Goal: Task Accomplishment & Management: Manage account settings

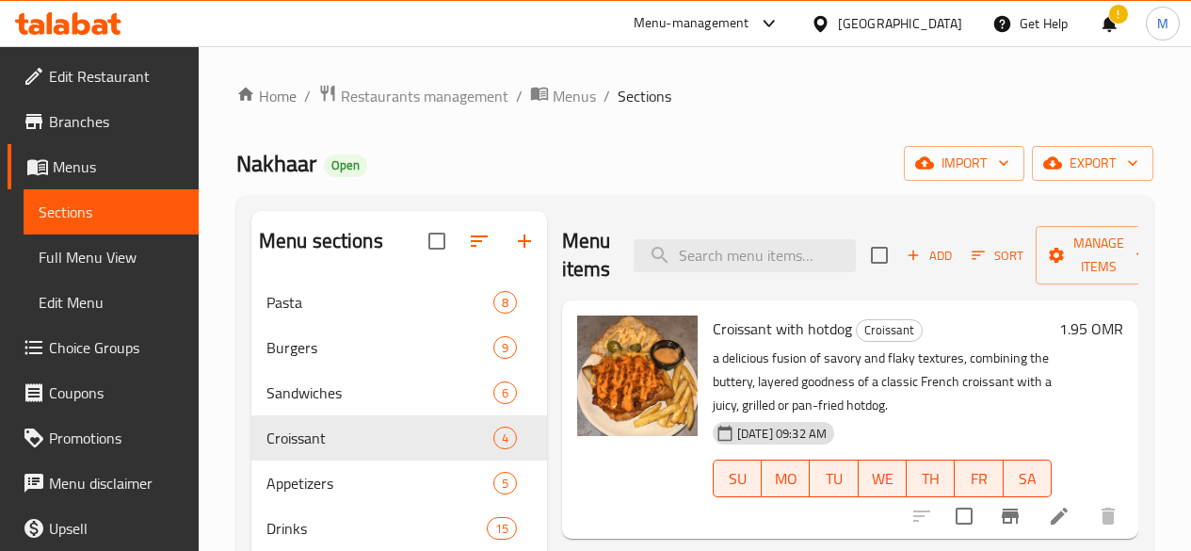
click at [533, 88] on icon "breadcrumb" at bounding box center [539, 94] width 17 height 13
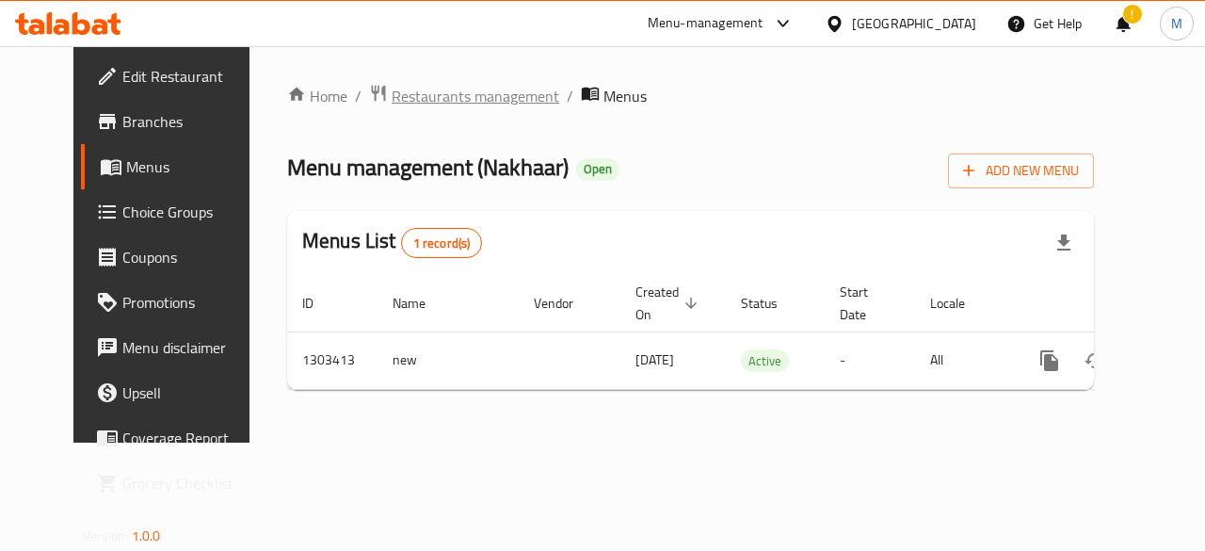
click at [503, 97] on span "Restaurants management" at bounding box center [476, 96] width 168 height 23
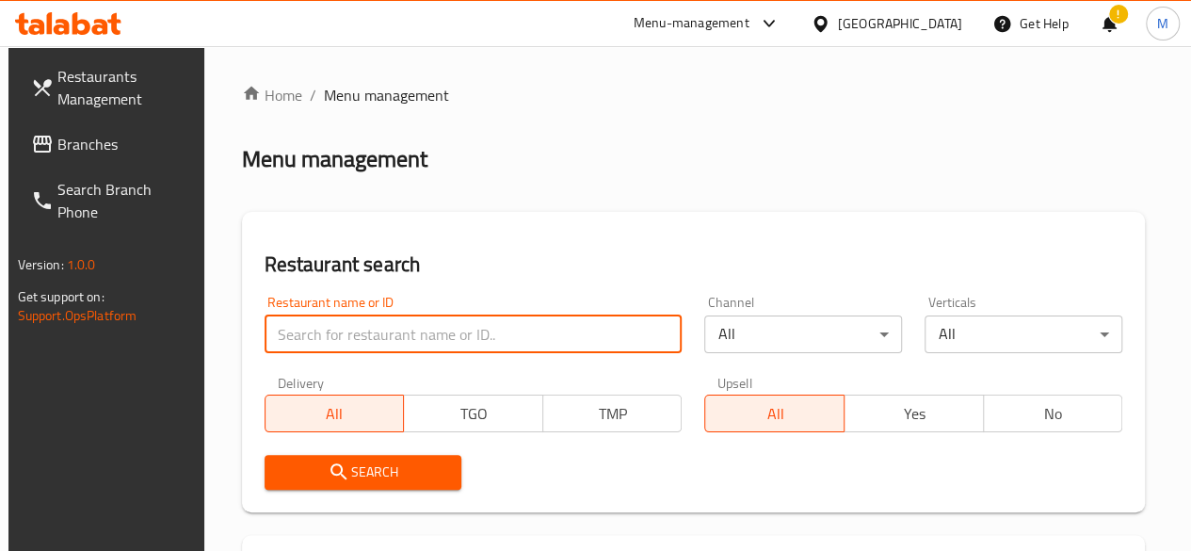
click at [378, 329] on input "search" at bounding box center [474, 334] width 418 height 38
type input "yazan"
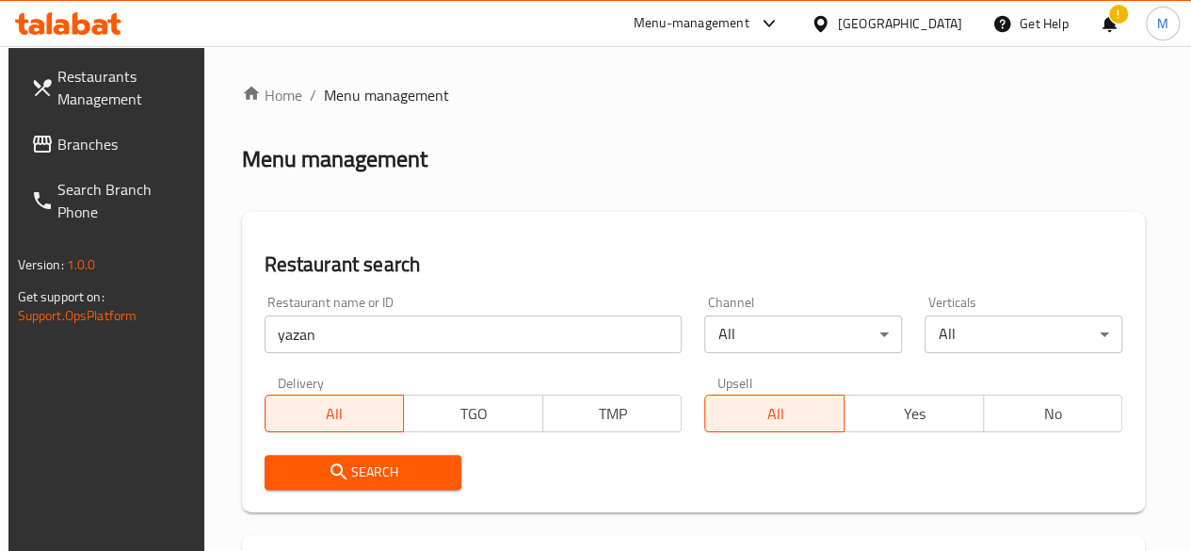
click at [367, 464] on span "Search" at bounding box center [364, 473] width 168 height 24
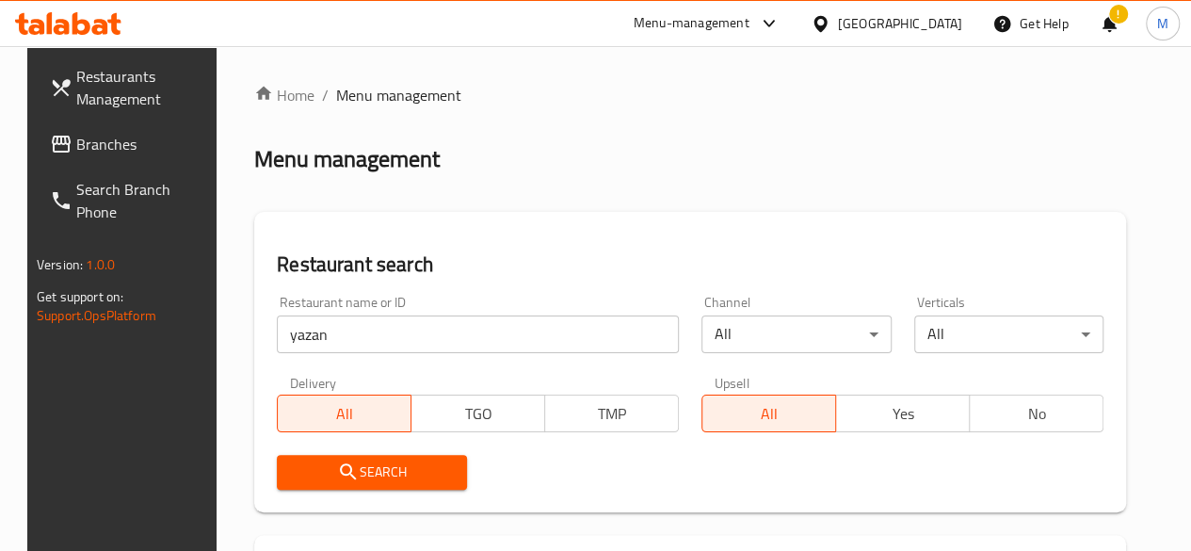
scroll to position [289, 0]
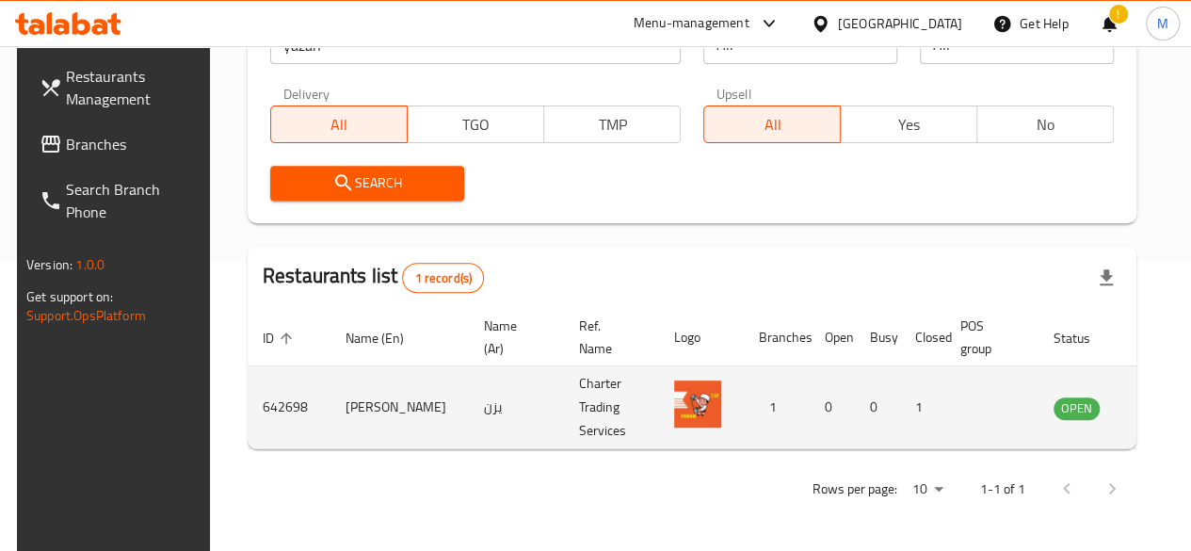
click at [1153, 405] on icon "enhanced table" at bounding box center [1164, 407] width 23 height 23
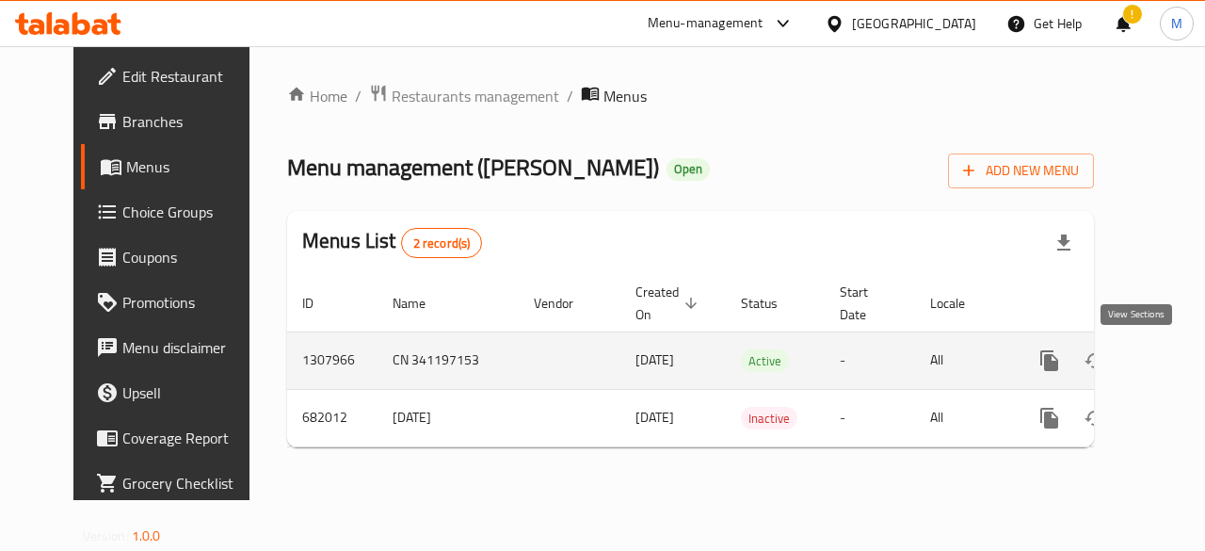
click at [1174, 352] on icon "enhanced table" at bounding box center [1185, 360] width 23 height 23
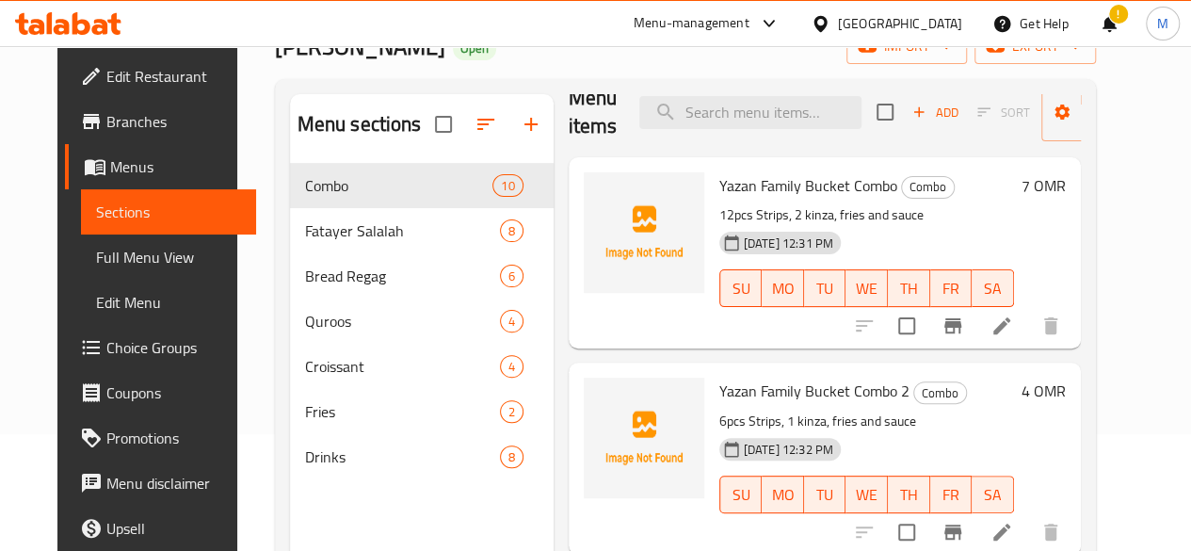
scroll to position [24, 0]
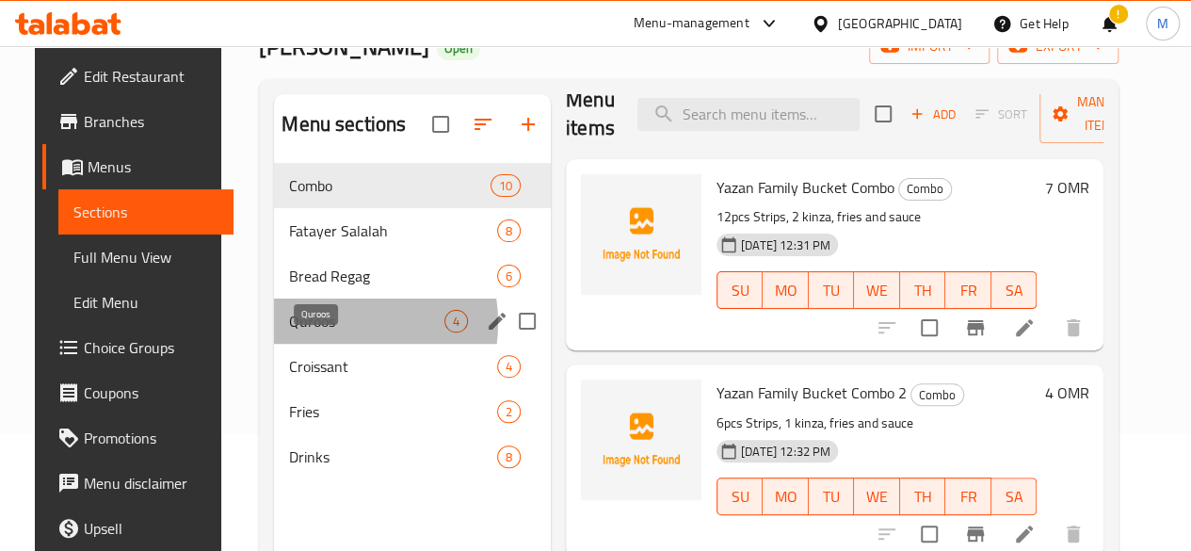
drag, startPoint x: 305, startPoint y: 351, endPoint x: 318, endPoint y: 445, distance: 95.1
click at [306, 332] on span "Quroos" at bounding box center [366, 321] width 155 height 23
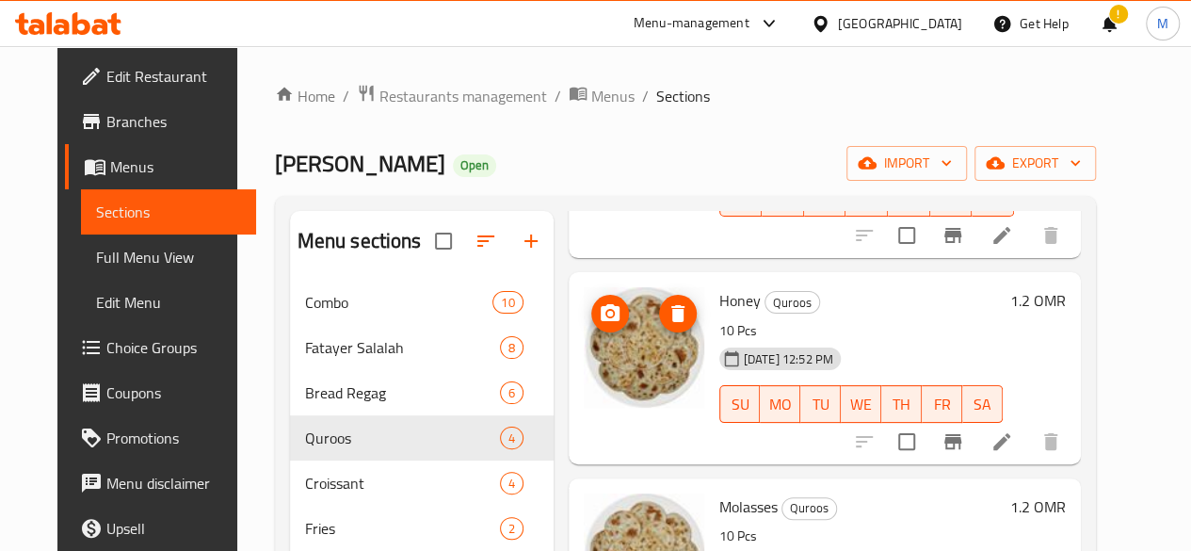
scroll to position [347, 0]
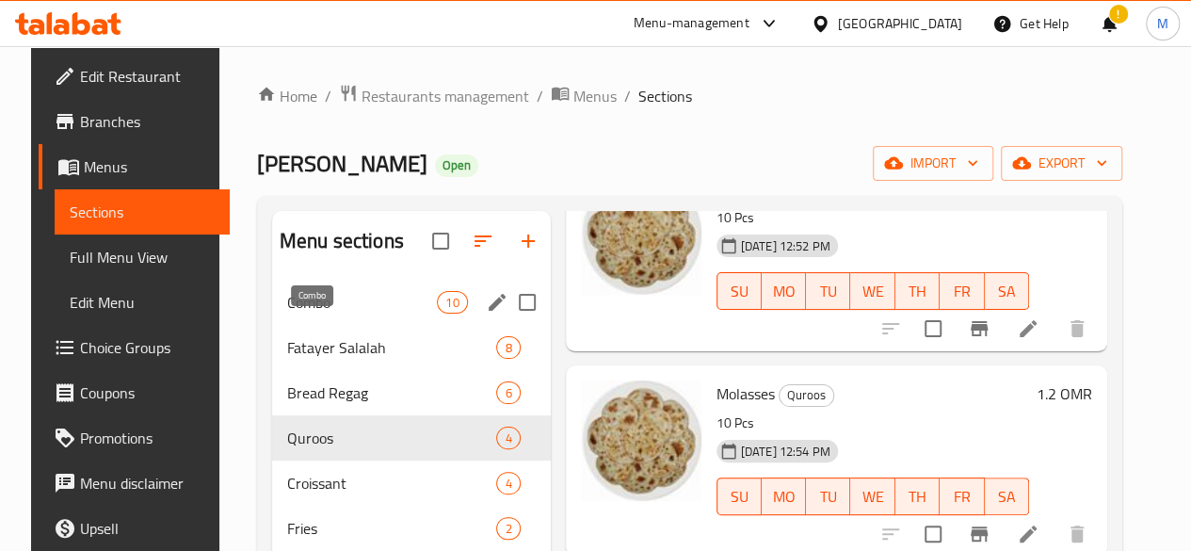
click at [313, 314] on span "Combo" at bounding box center [362, 302] width 150 height 23
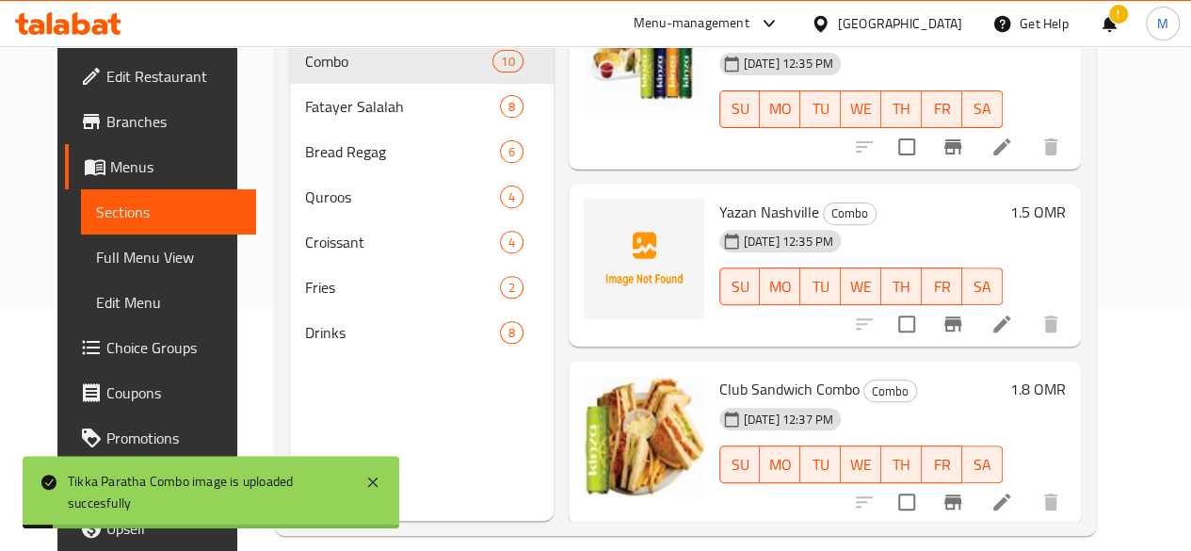
scroll to position [655, 0]
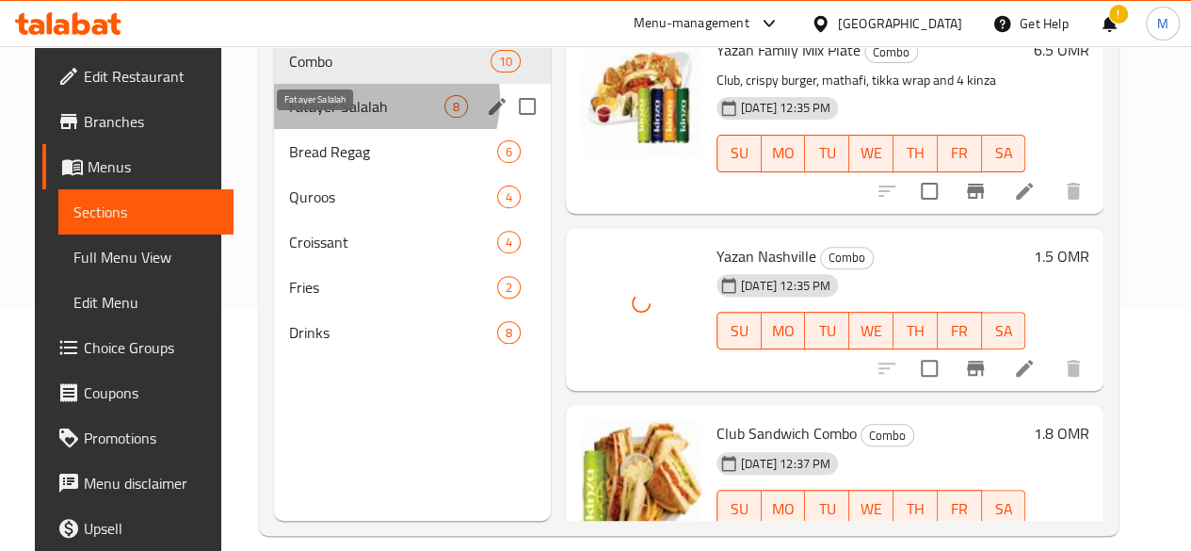
click at [348, 118] on span "Fatayer Salalah" at bounding box center [366, 106] width 155 height 23
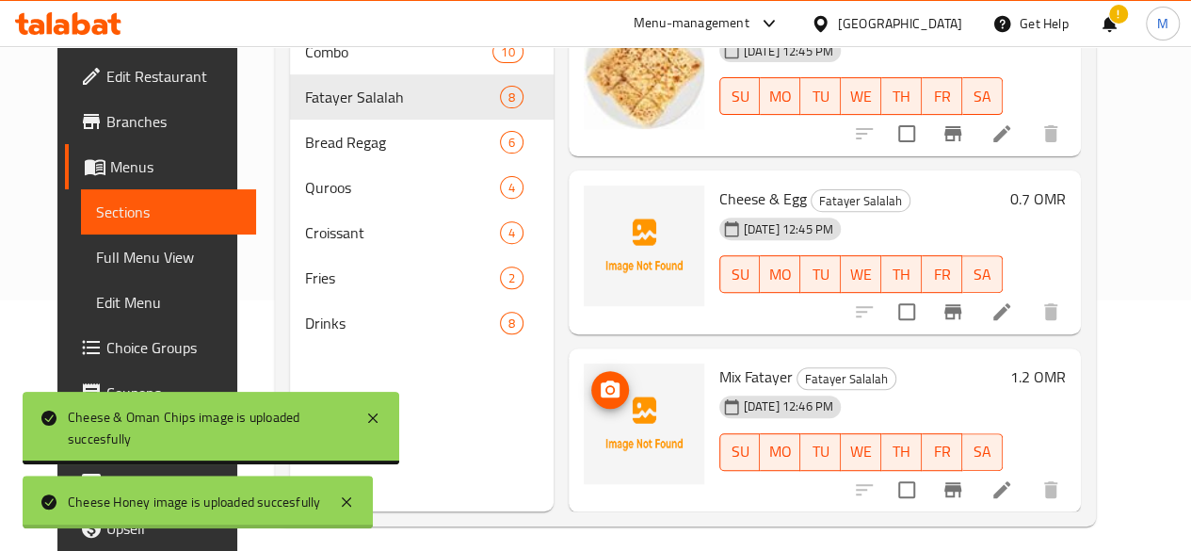
scroll to position [251, 0]
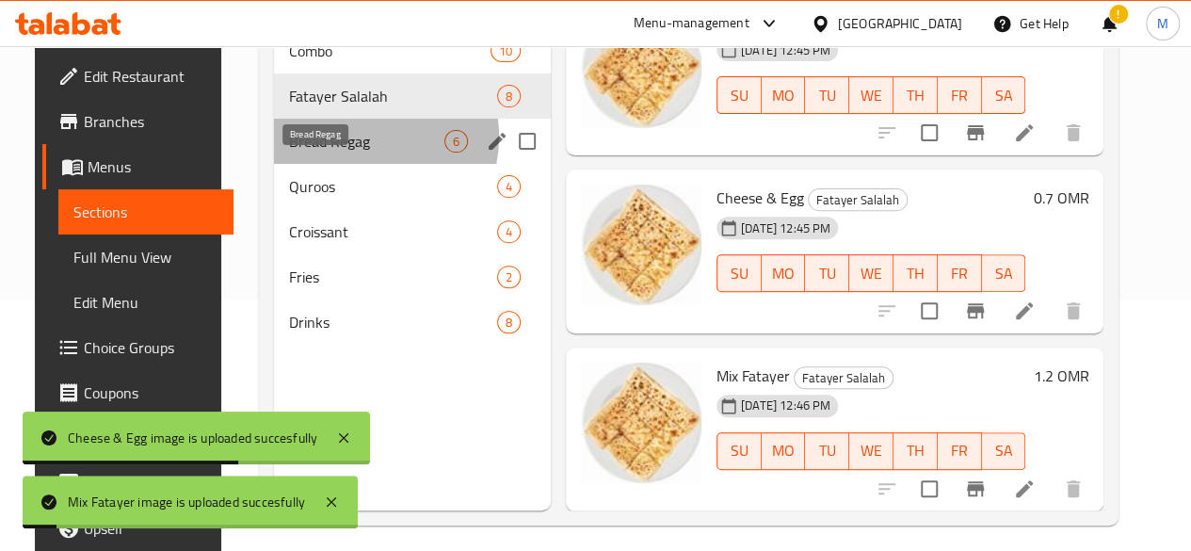
click at [337, 153] on span "Bread Regag" at bounding box center [366, 141] width 155 height 23
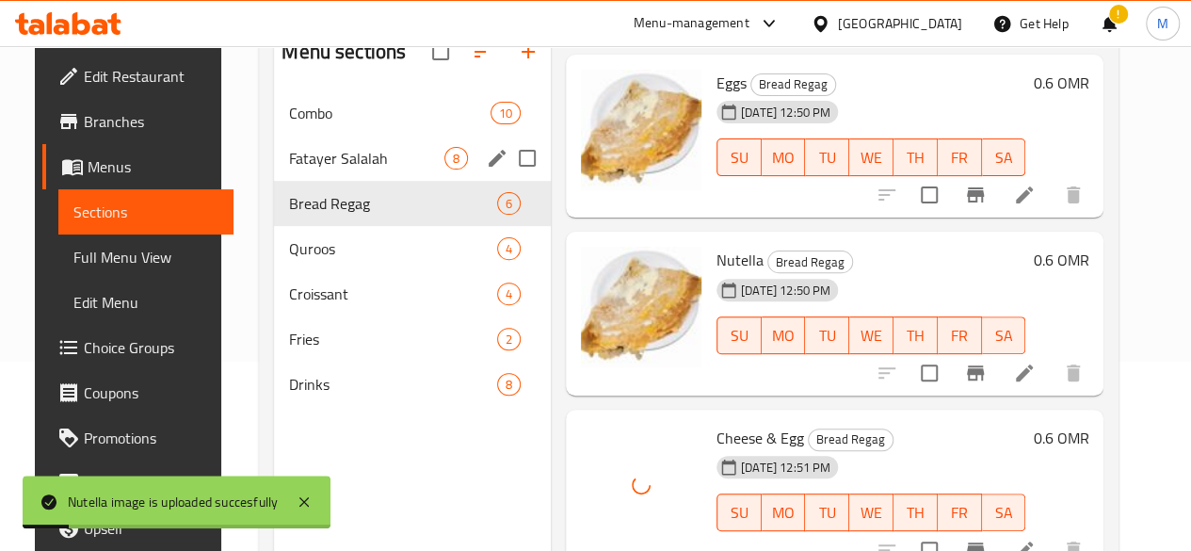
scroll to position [186, 0]
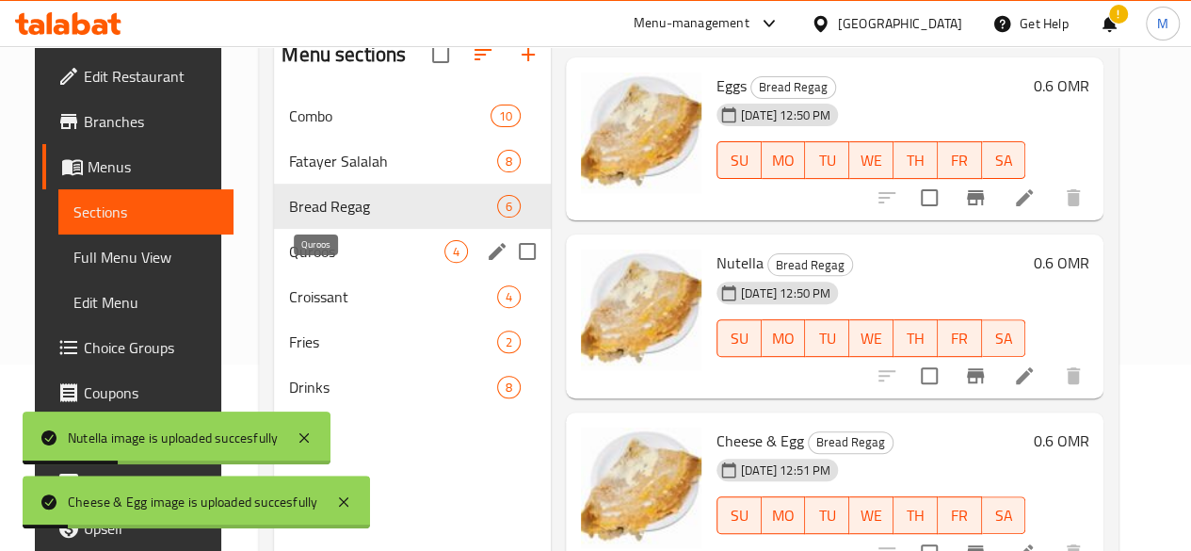
click at [303, 263] on span "Quroos" at bounding box center [366, 251] width 155 height 23
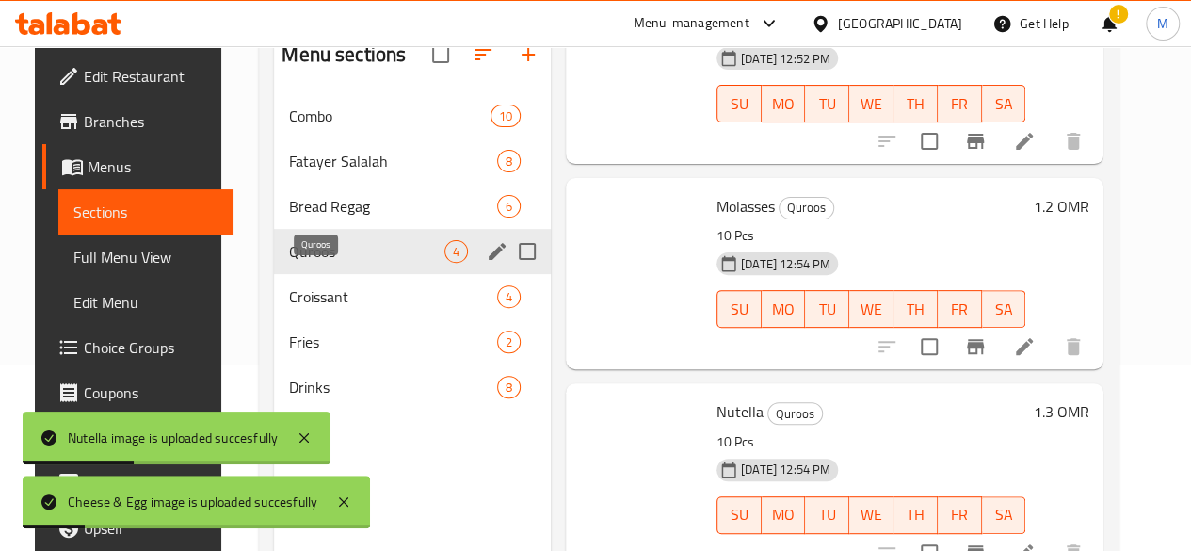
scroll to position [347, 0]
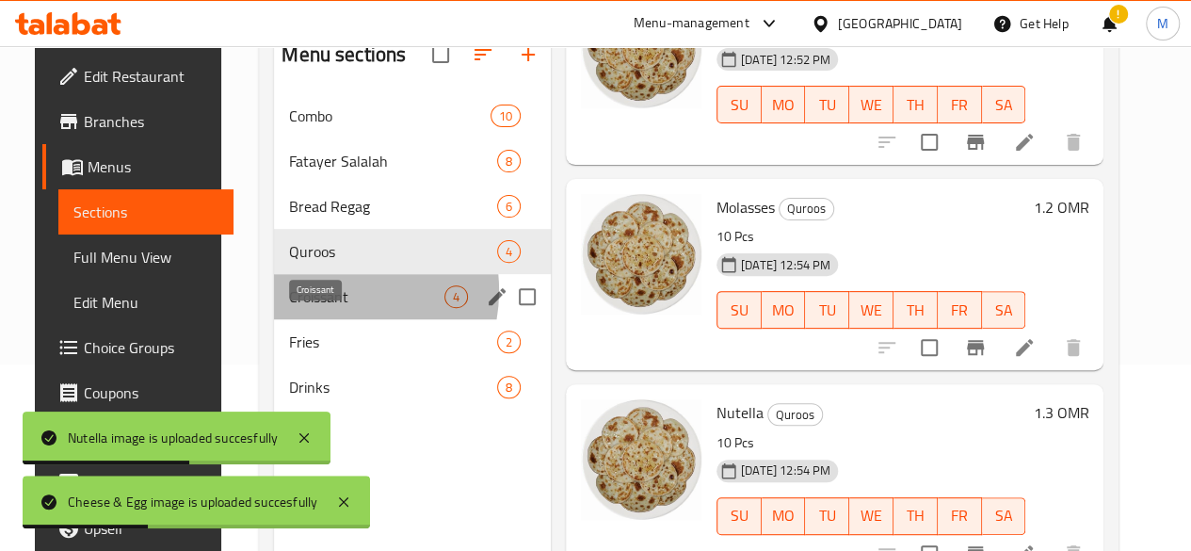
click at [303, 308] on span "Croissant" at bounding box center [366, 296] width 155 height 23
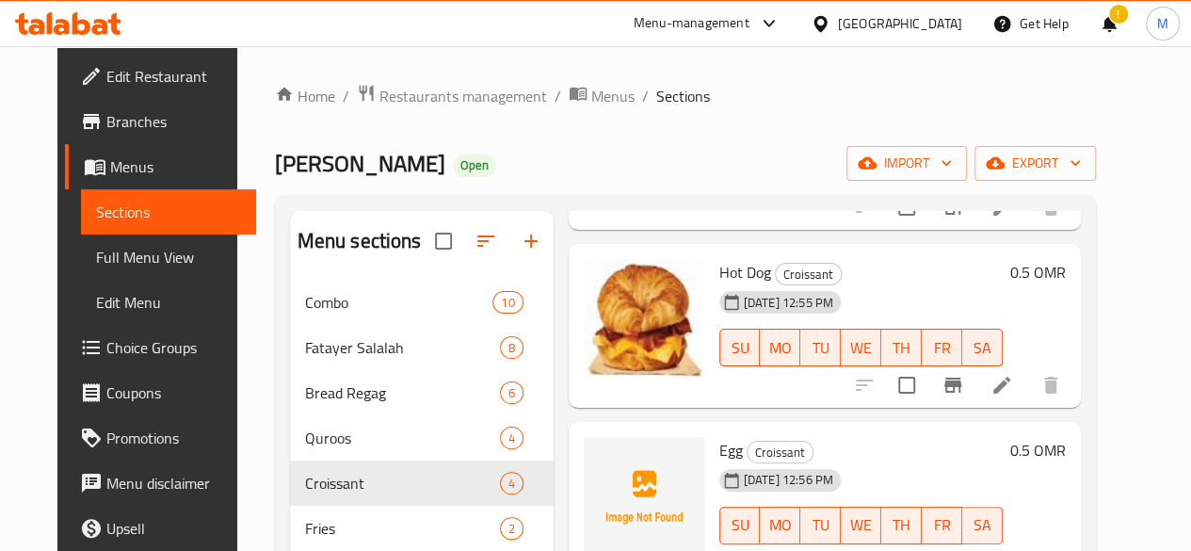
scroll to position [264, 0]
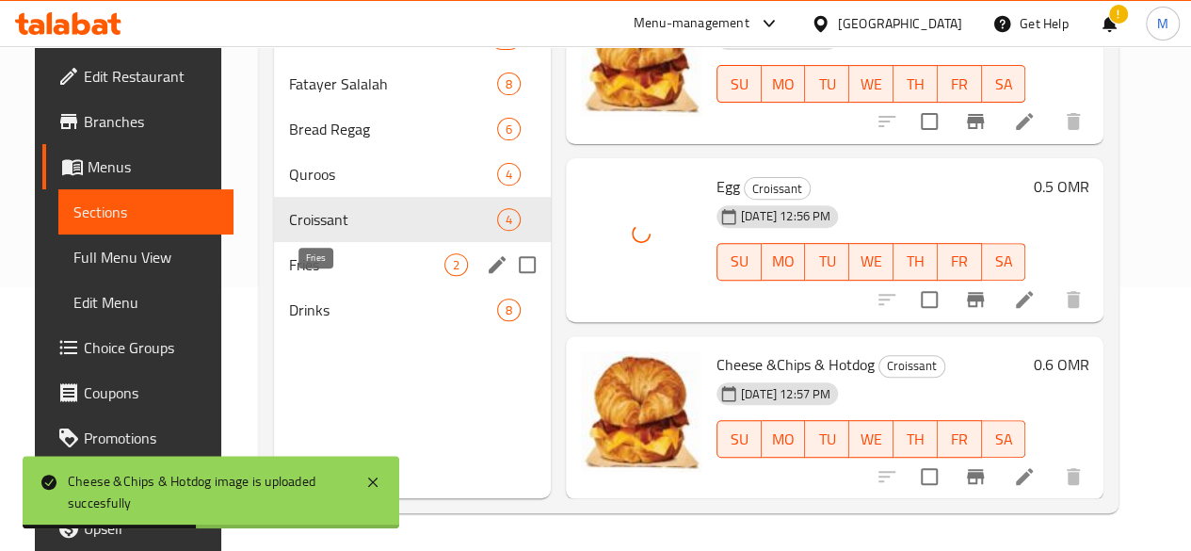
click at [315, 276] on span "Fries" at bounding box center [366, 264] width 155 height 23
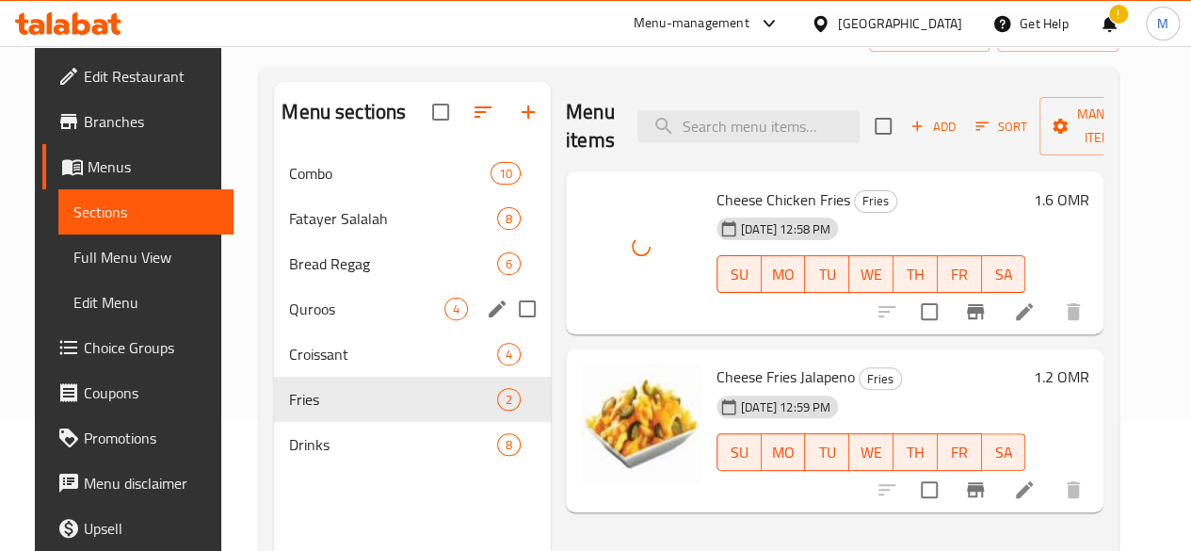
scroll to position [264, 0]
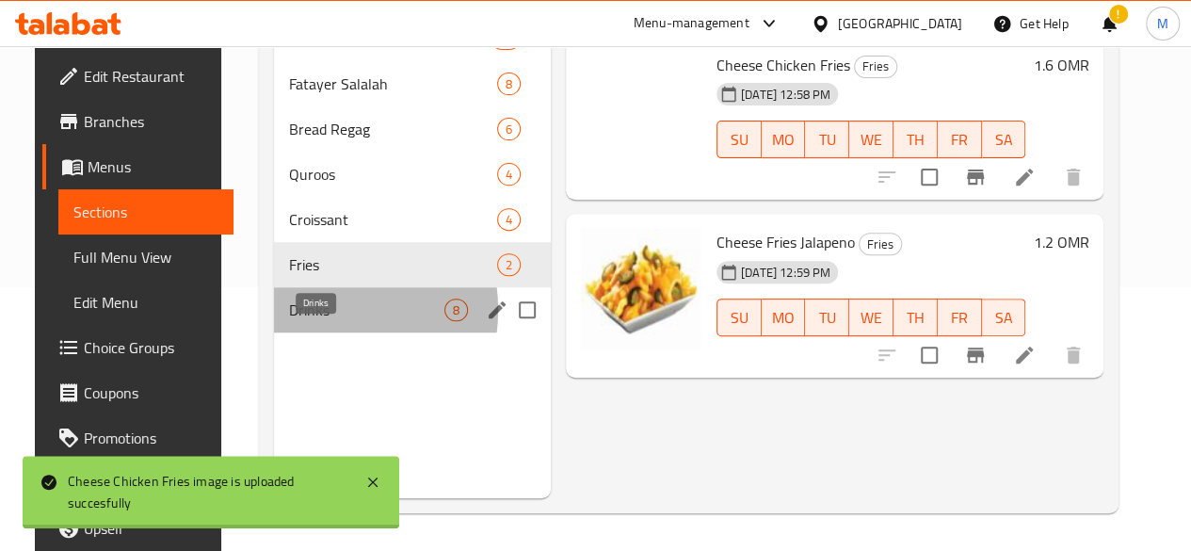
click at [298, 321] on span "Drinks" at bounding box center [366, 310] width 155 height 23
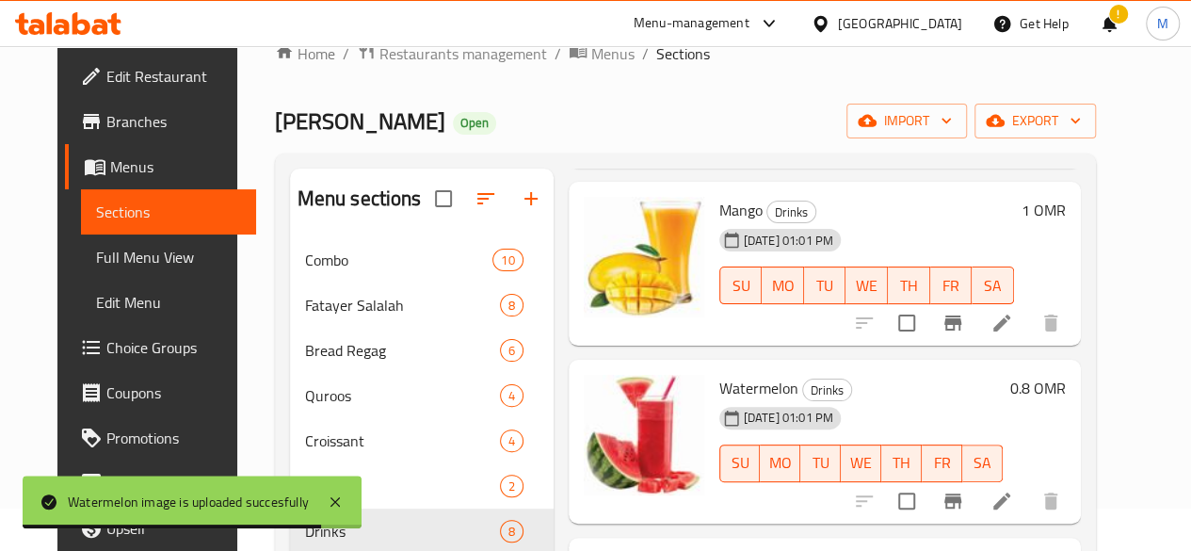
scroll to position [5, 0]
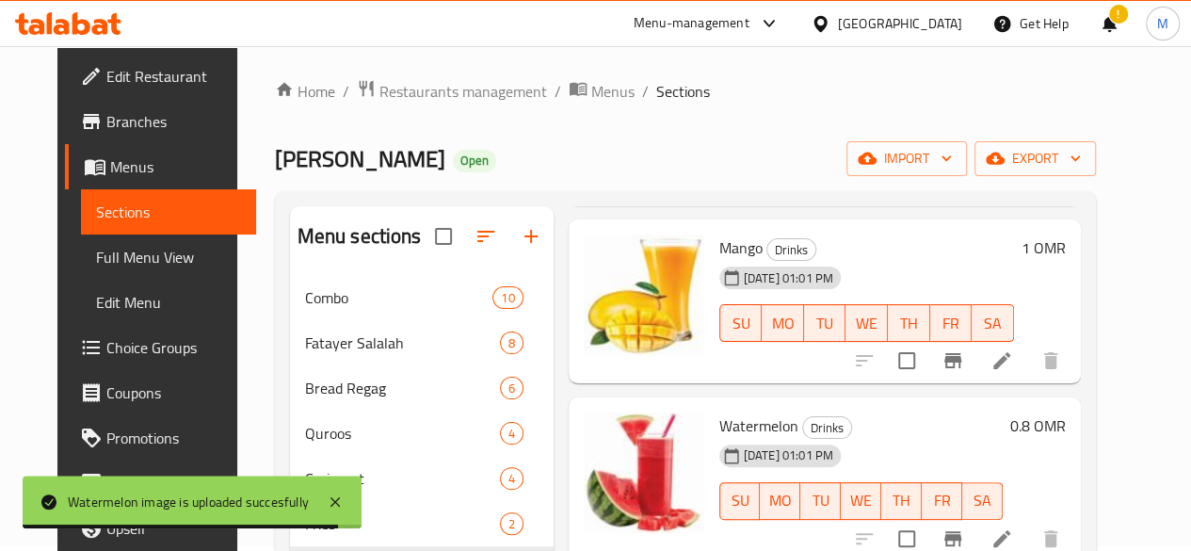
click at [1134, 125] on div "Home / Restaurants management / Menus / Sections Yazan Open import export Menu …" at bounding box center [685, 425] width 897 height 768
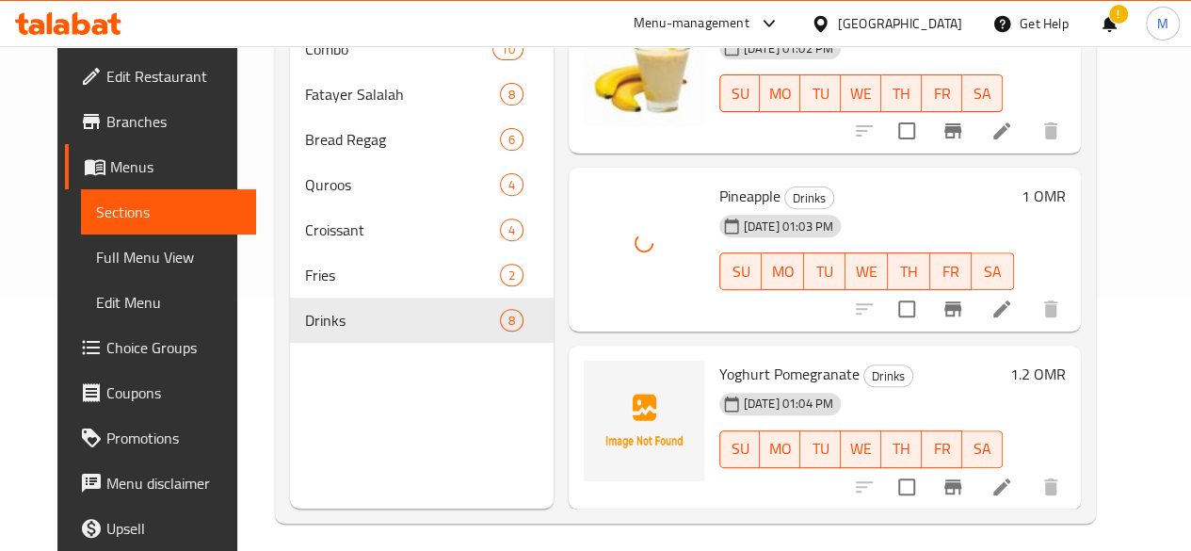
scroll to position [255, 0]
